Goal: Information Seeking & Learning: Learn about a topic

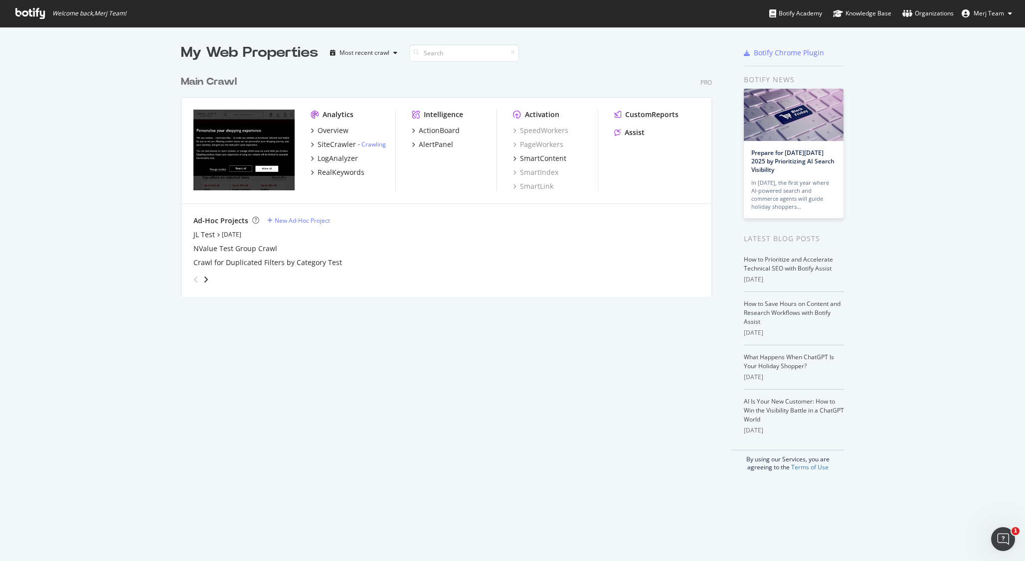
click at [246, 150] on img "grid" at bounding box center [243, 150] width 101 height 81
click at [335, 134] on div "Overview" at bounding box center [333, 131] width 31 height 10
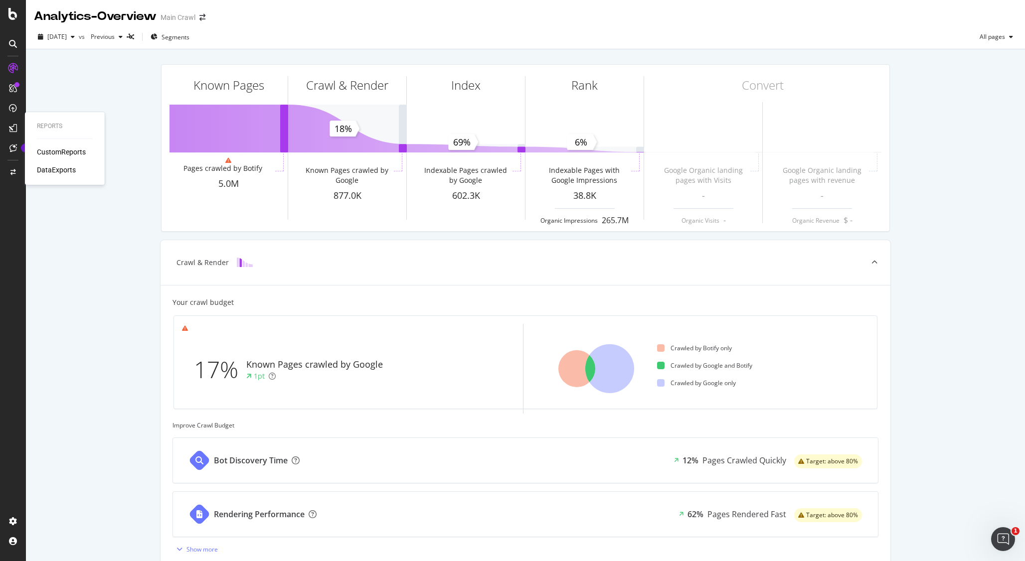
click at [62, 155] on div "CustomReports" at bounding box center [61, 152] width 49 height 10
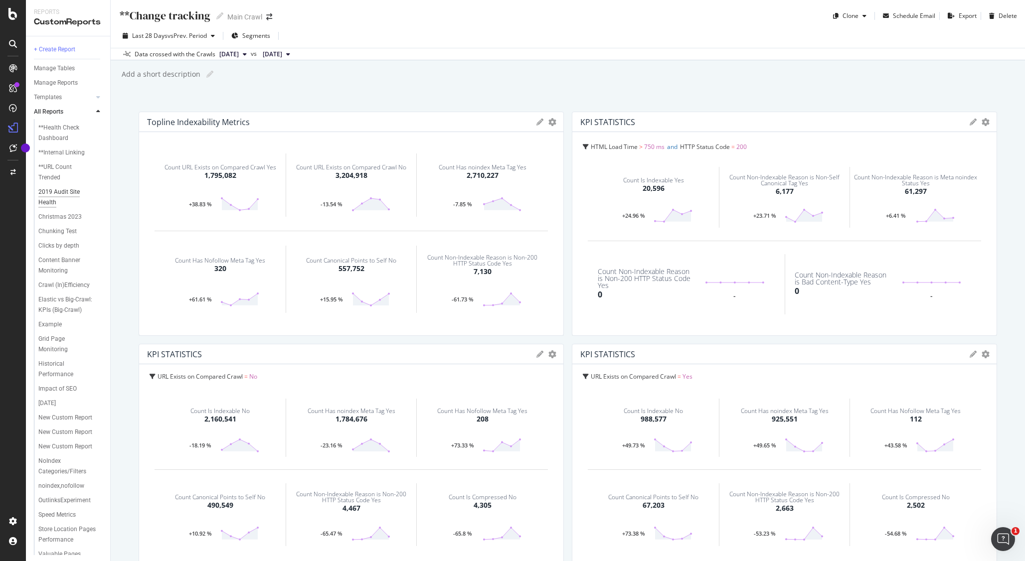
scroll to position [83, 0]
click at [96, 101] on div at bounding box center [98, 97] width 10 height 10
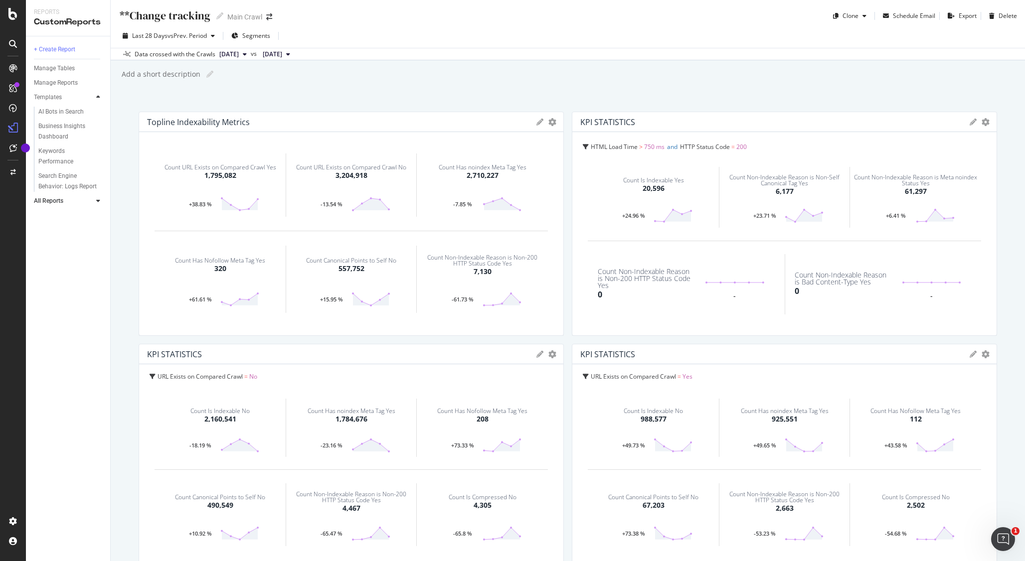
click at [96, 101] on div at bounding box center [98, 97] width 10 height 10
click at [94, 111] on div at bounding box center [98, 112] width 10 height 10
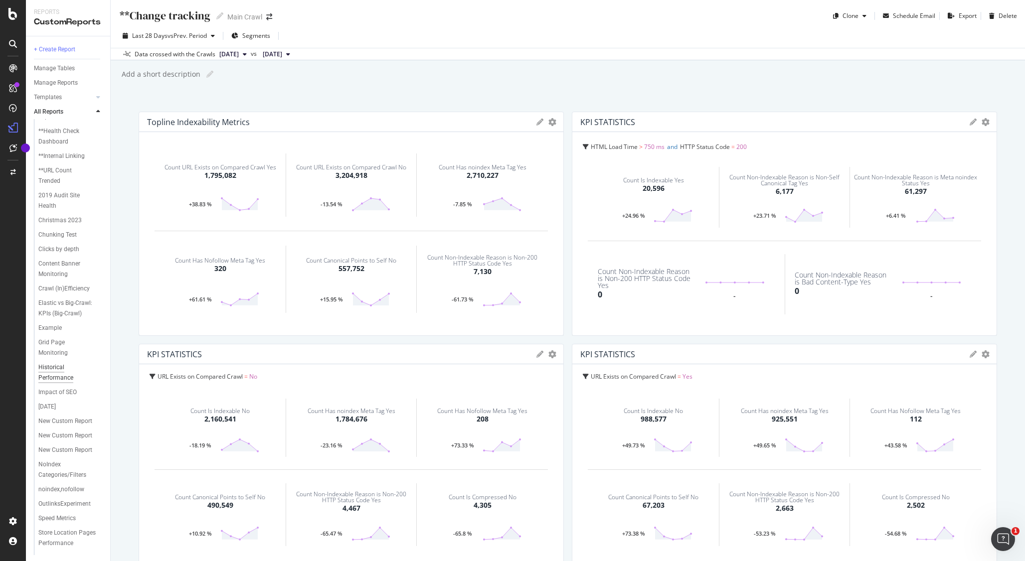
scroll to position [0, 0]
click at [60, 93] on div "Overview" at bounding box center [51, 92] width 28 height 10
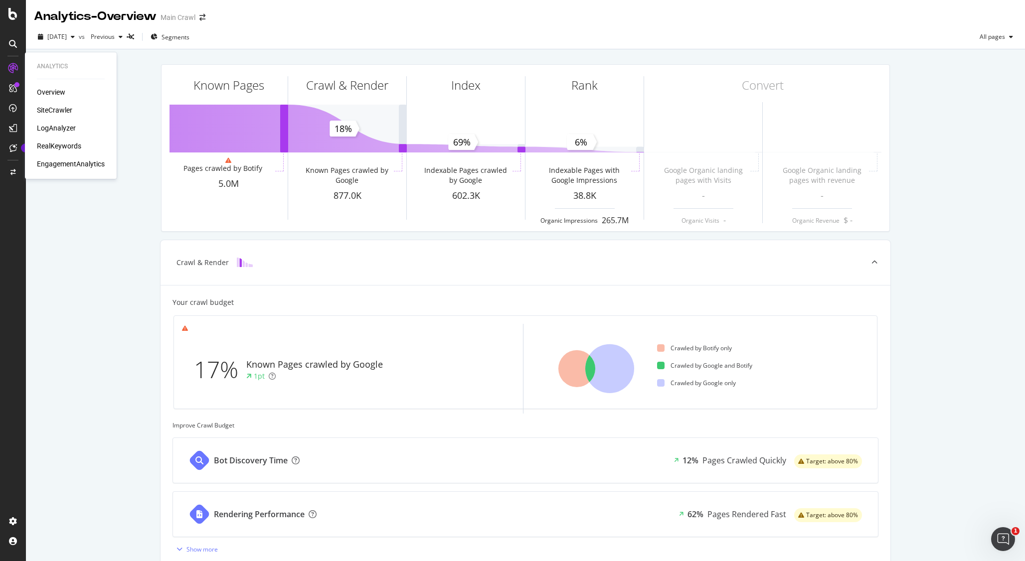
click at [56, 112] on div "SiteCrawler" at bounding box center [54, 110] width 35 height 10
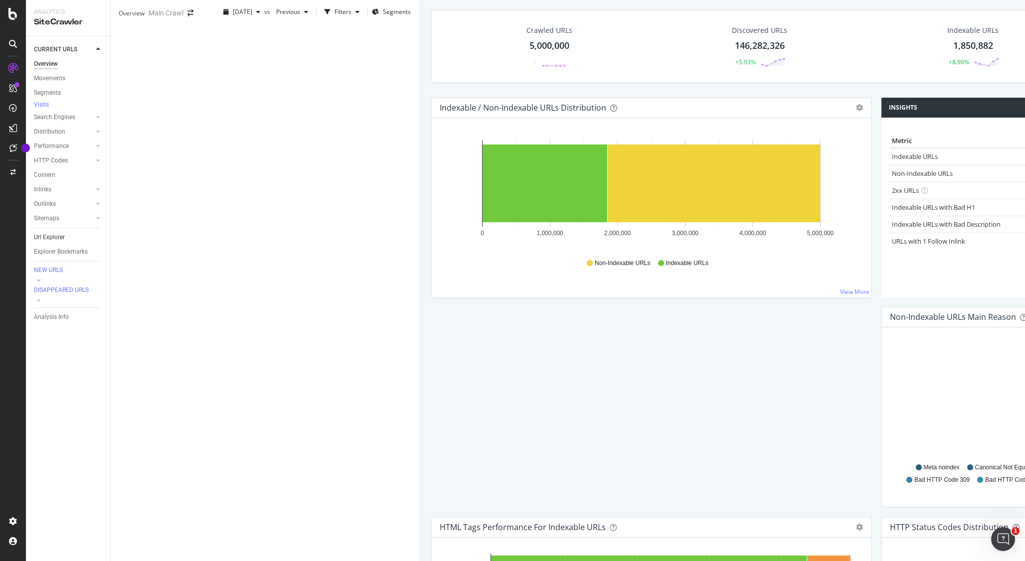
click at [65, 240] on link "Url Explorer" at bounding box center [68, 237] width 69 height 10
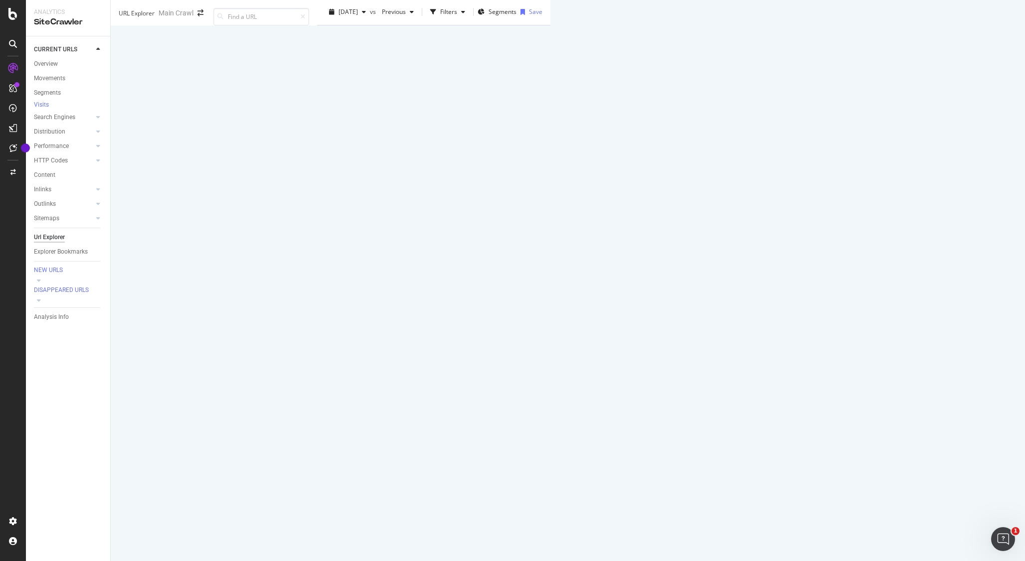
click at [739, 177] on div "Manage Columns" at bounding box center [714, 172] width 49 height 8
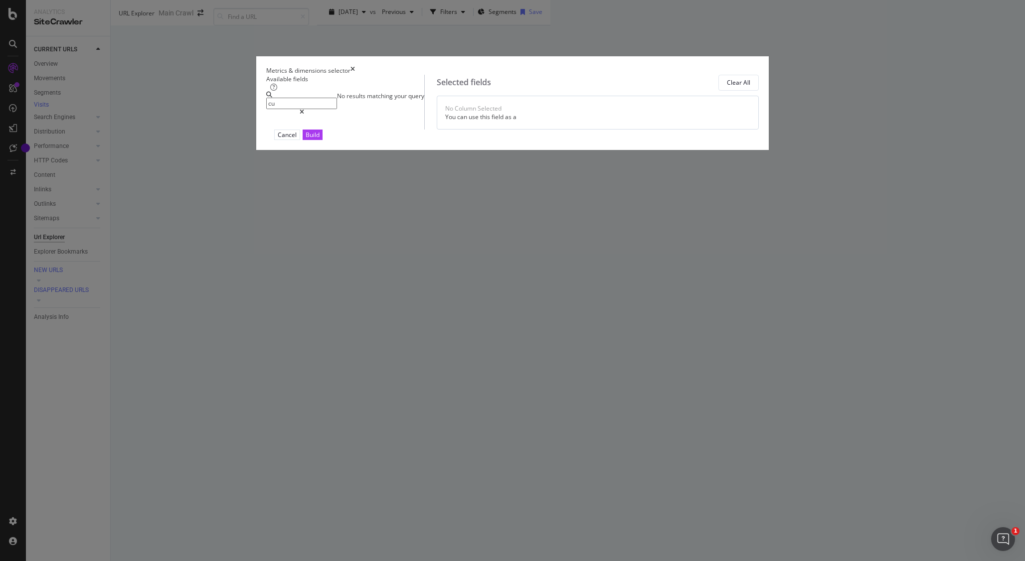
type input "c"
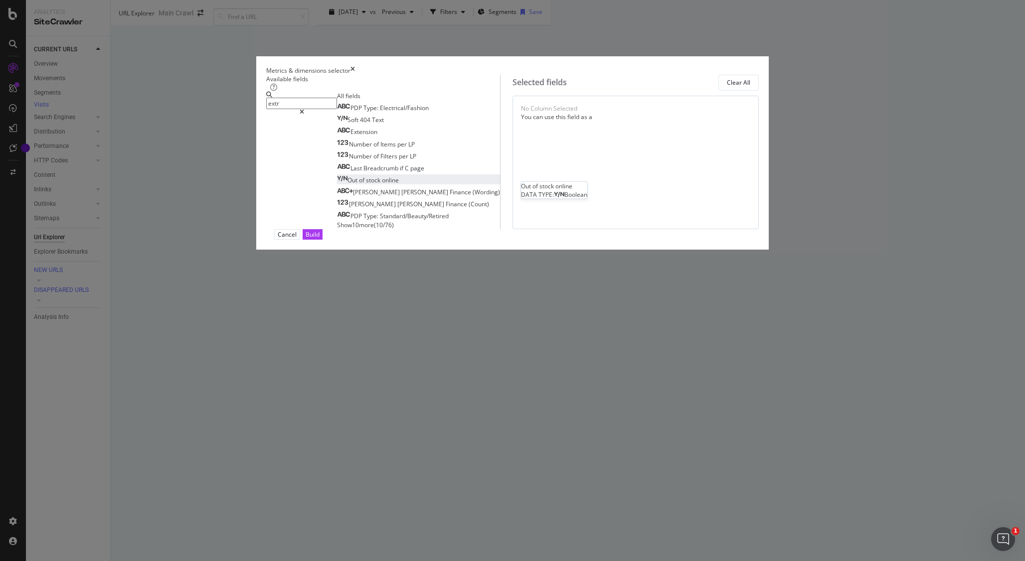
type input "extr"
click at [385, 184] on span "online" at bounding box center [390, 180] width 17 height 8
click at [320, 239] on div "Build" at bounding box center [313, 234] width 14 height 8
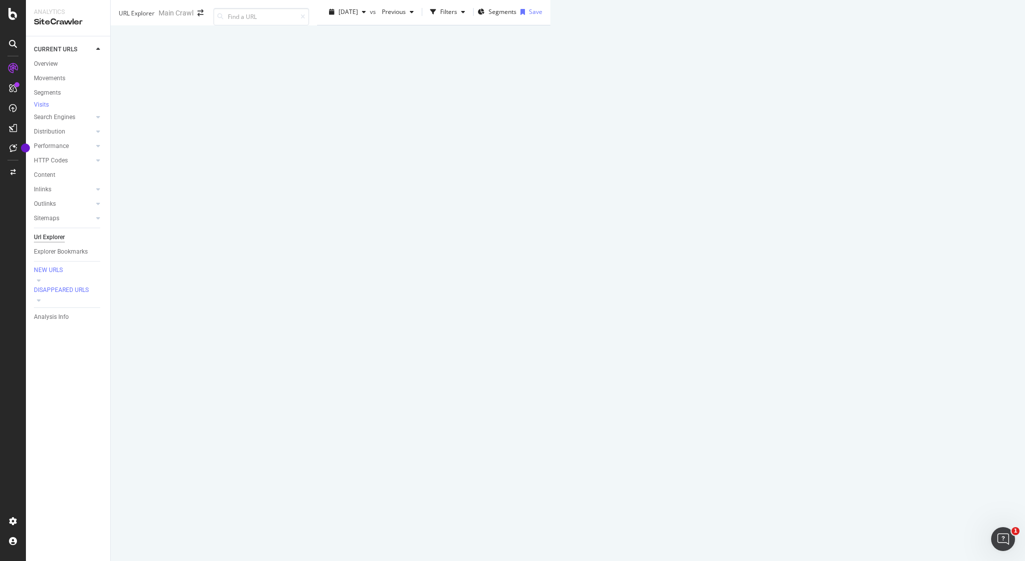
scroll to position [1033, 0]
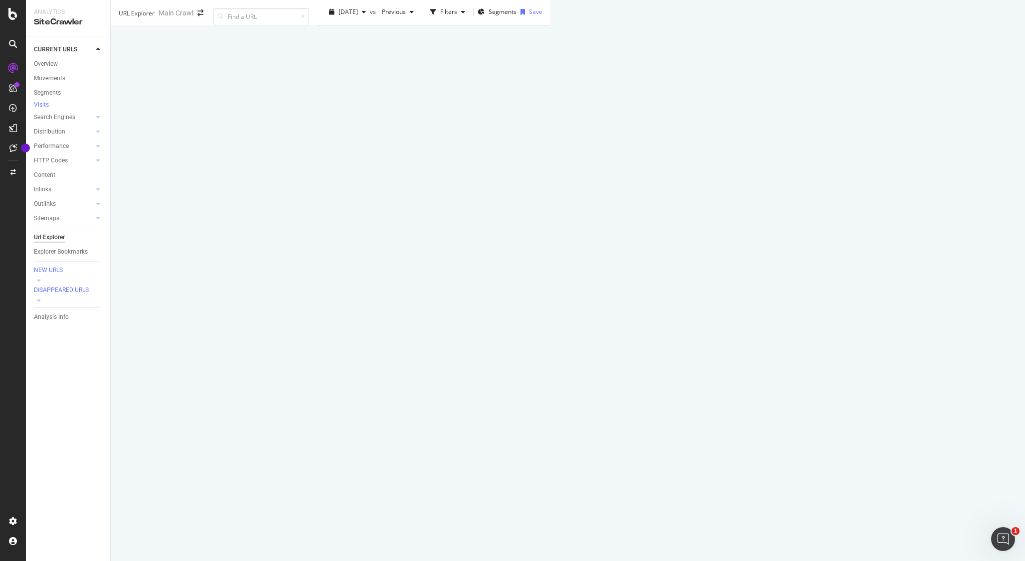
scroll to position [1056, 0]
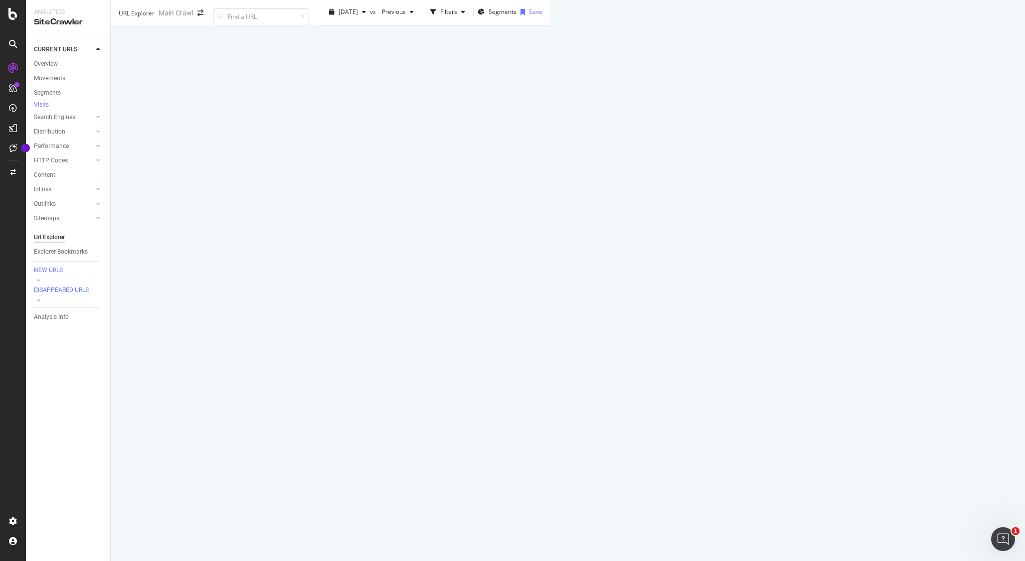
scroll to position [1590, 0]
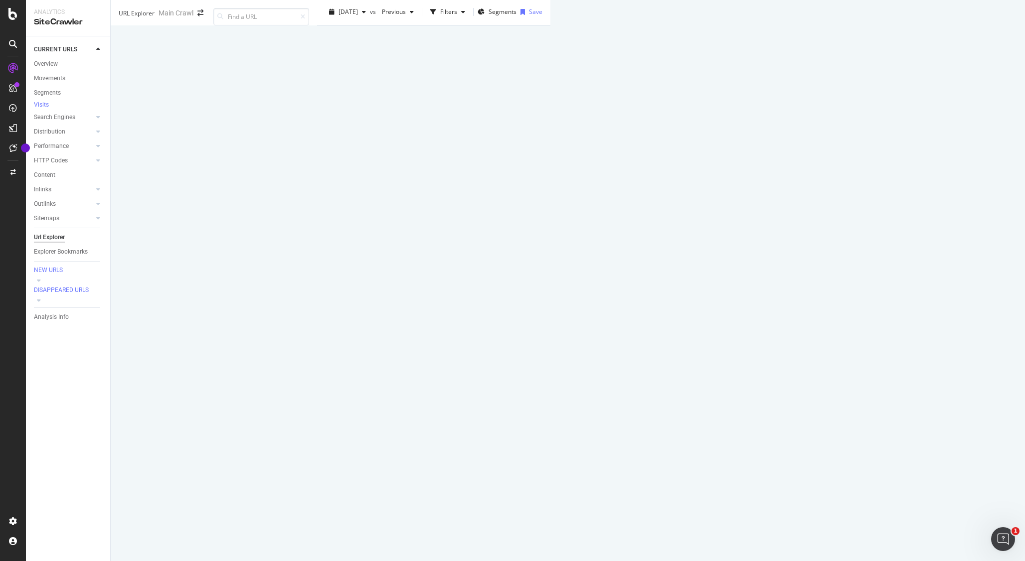
scroll to position [215, 0]
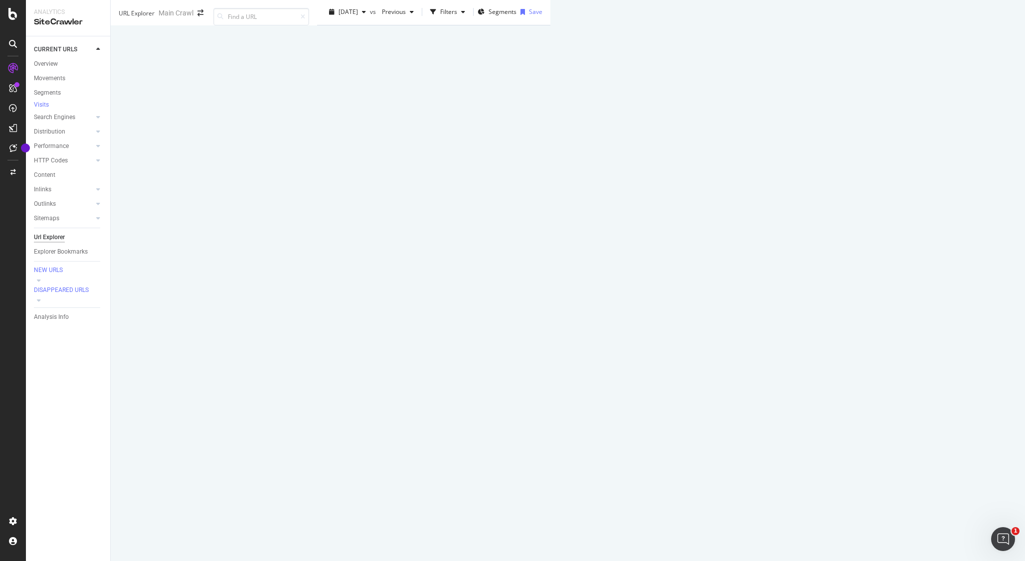
scroll to position [2309, 0]
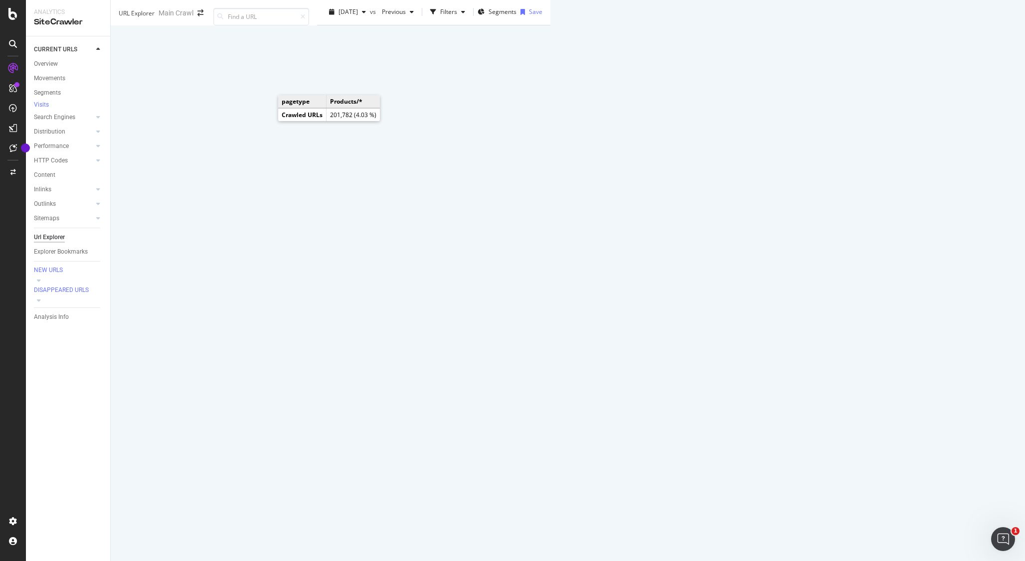
click at [692, 57] on text "Products/*" at bounding box center [706, 53] width 28 height 7
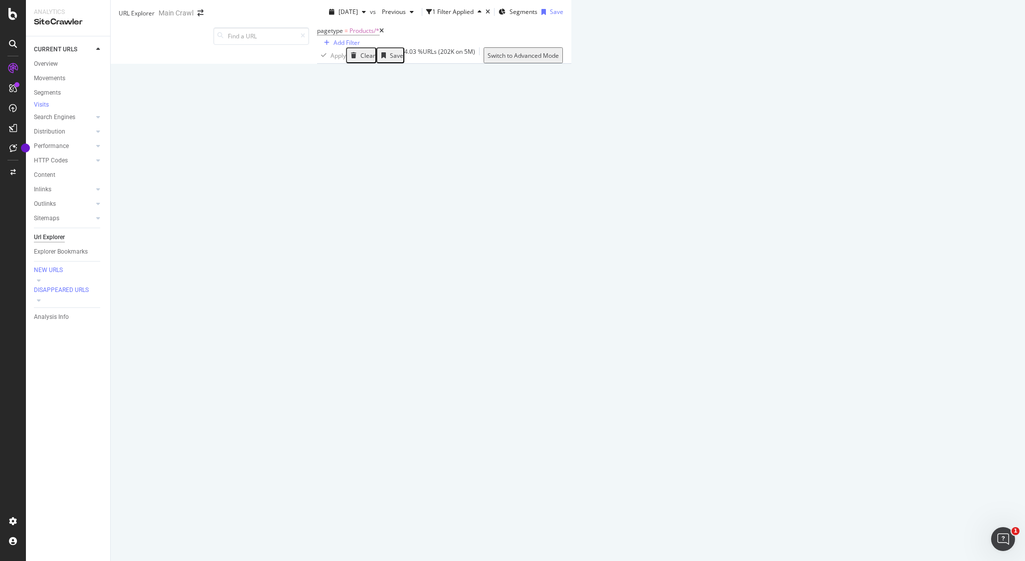
scroll to position [61, 0]
click at [702, 419] on icon at bounding box center [705, 422] width 6 height 6
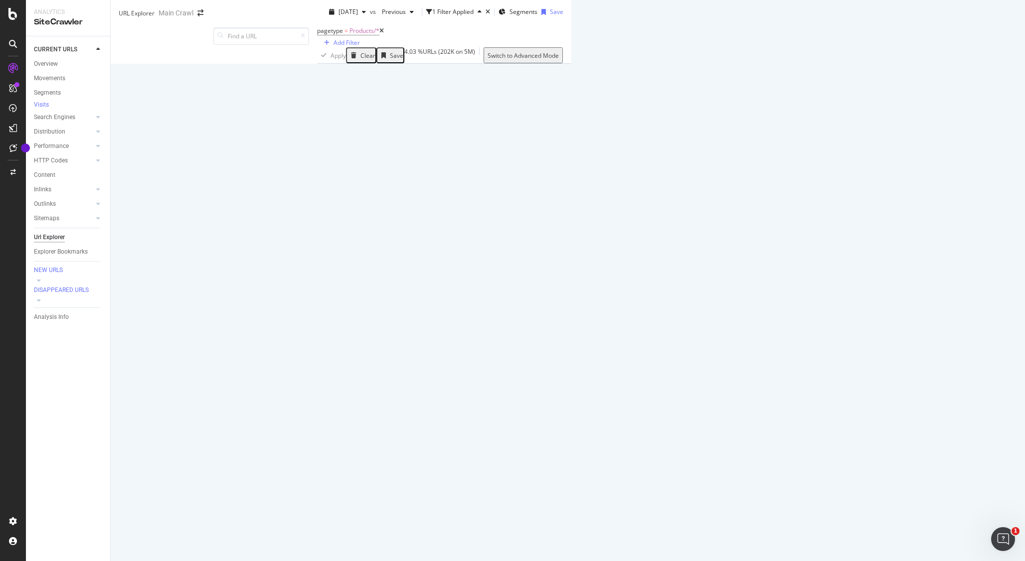
scroll to position [0, 0]
click at [710, 78] on rect "A chart." at bounding box center [734, 75] width 49 height 6
